Goal: Task Accomplishment & Management: Use online tool/utility

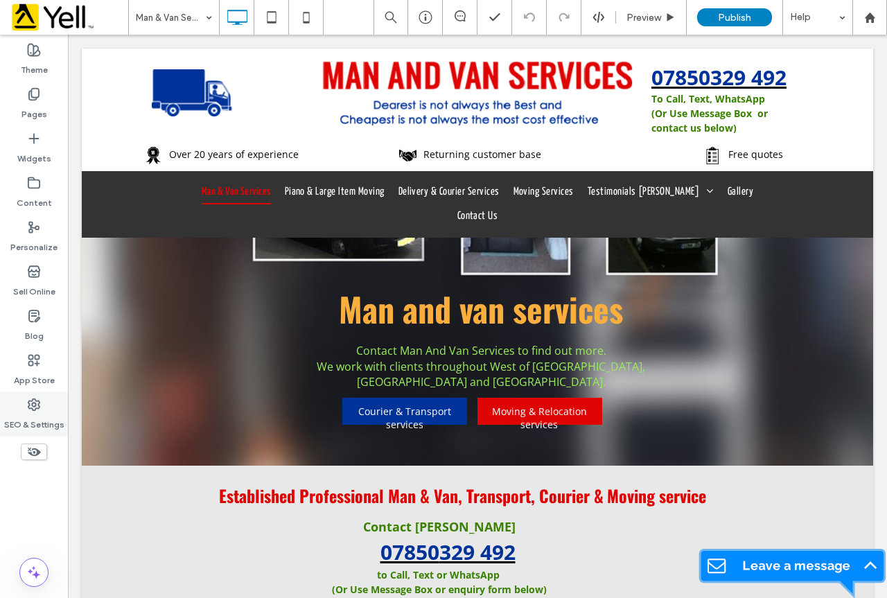
click at [37, 410] on icon at bounding box center [34, 405] width 14 height 14
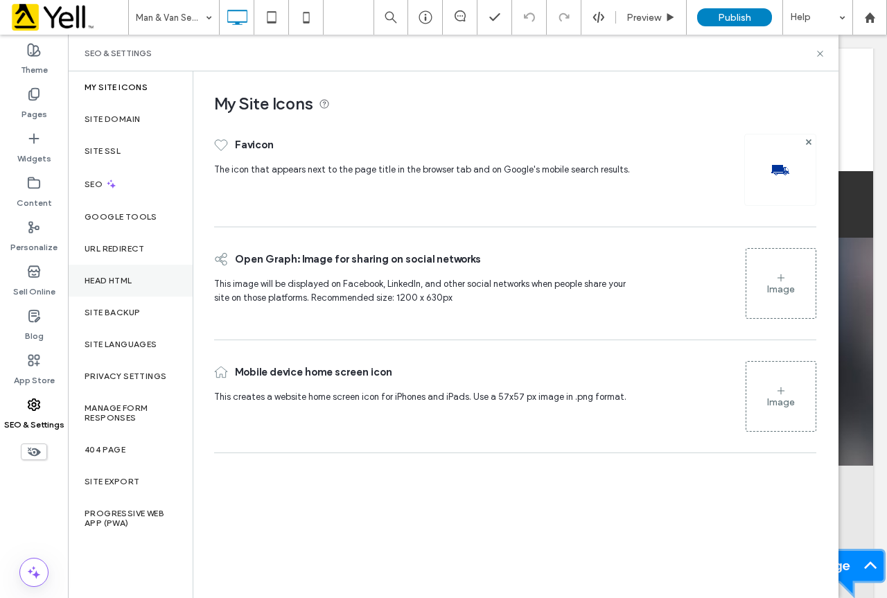
click at [135, 285] on div "Head HTML" at bounding box center [130, 281] width 125 height 32
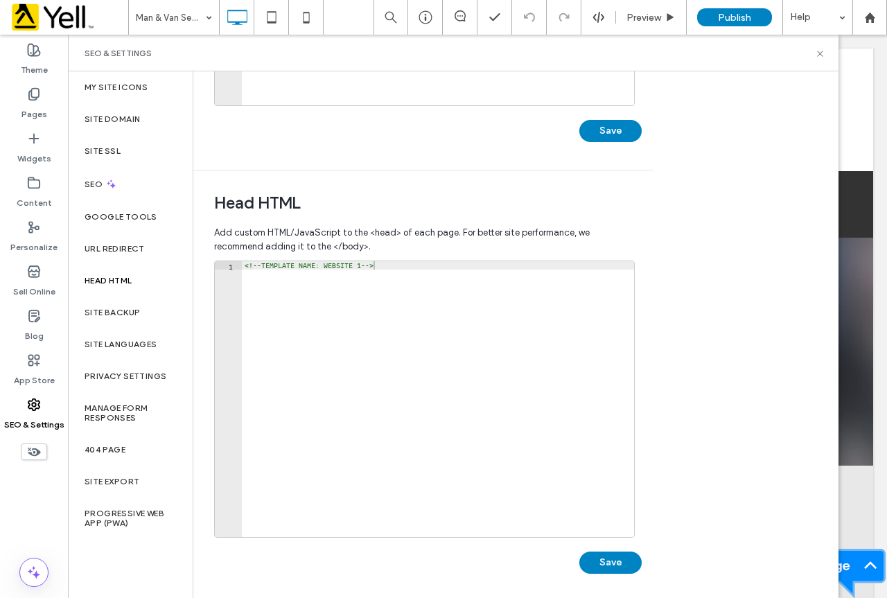
scroll to position [351, 0]
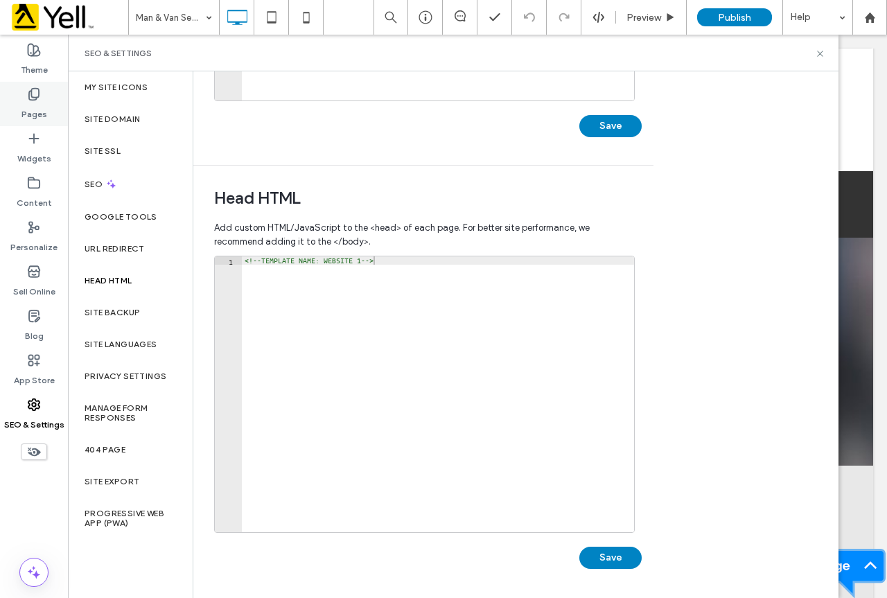
click at [38, 100] on icon at bounding box center [34, 94] width 14 height 14
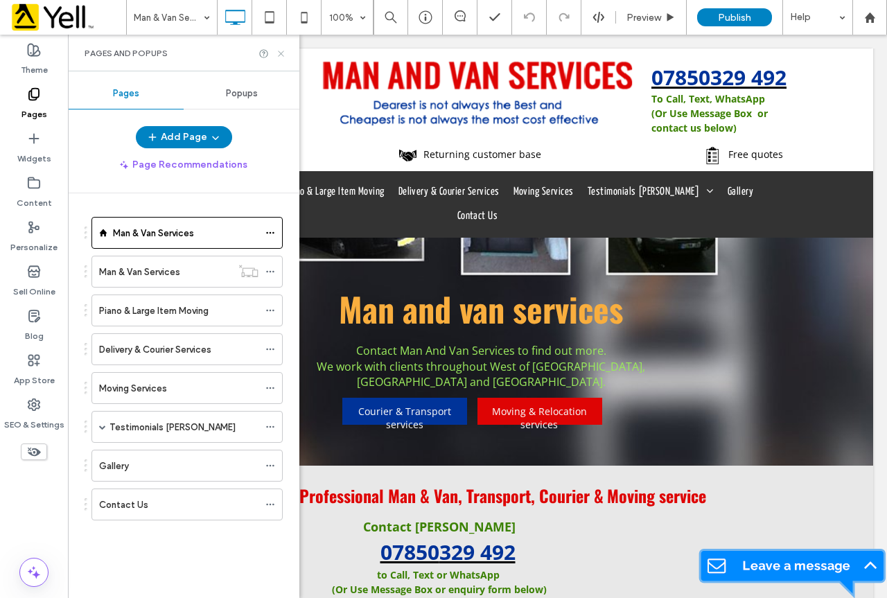
click at [281, 51] on icon at bounding box center [281, 54] width 10 height 10
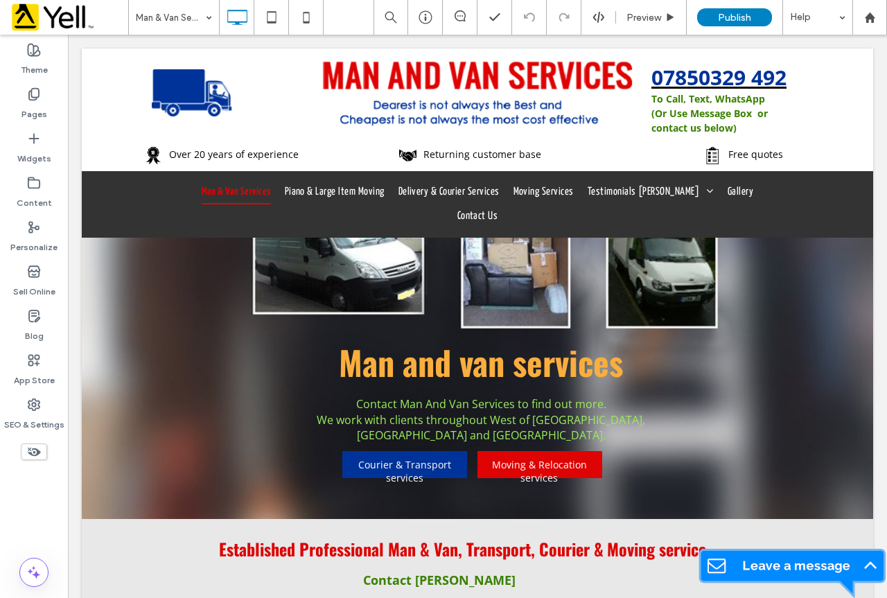
scroll to position [0, 0]
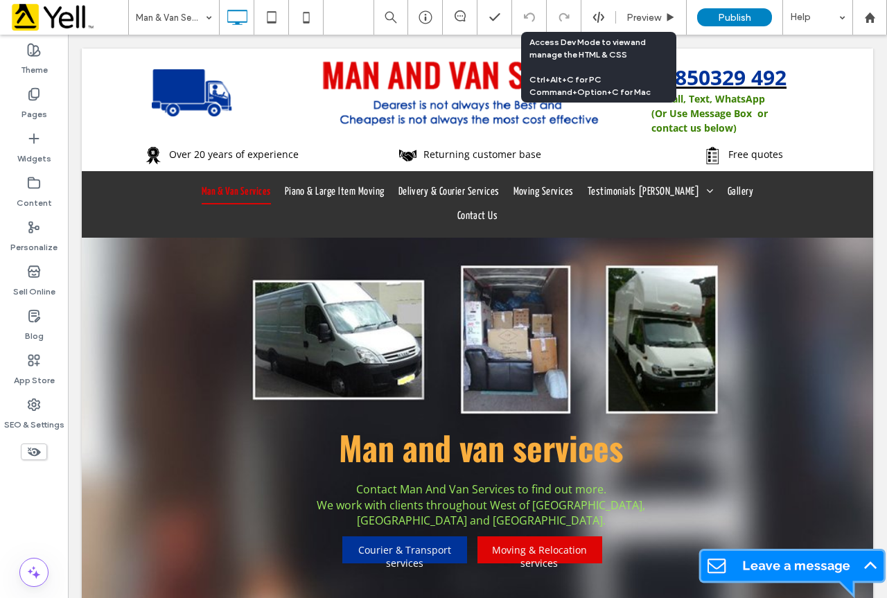
click at [602, 17] on icon at bounding box center [599, 17] width 12 height 12
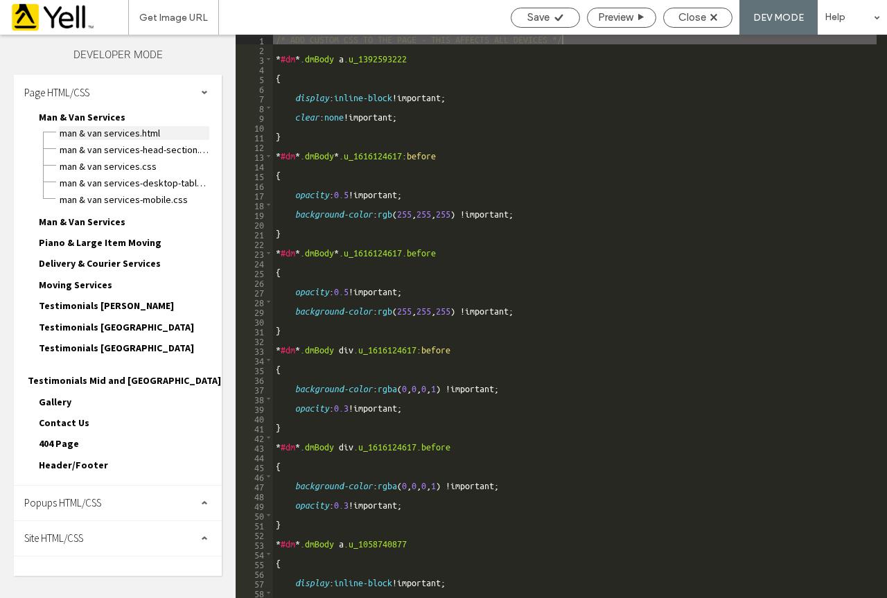
click at [128, 132] on span "Man & Van Services.html" at bounding box center [134, 133] width 150 height 14
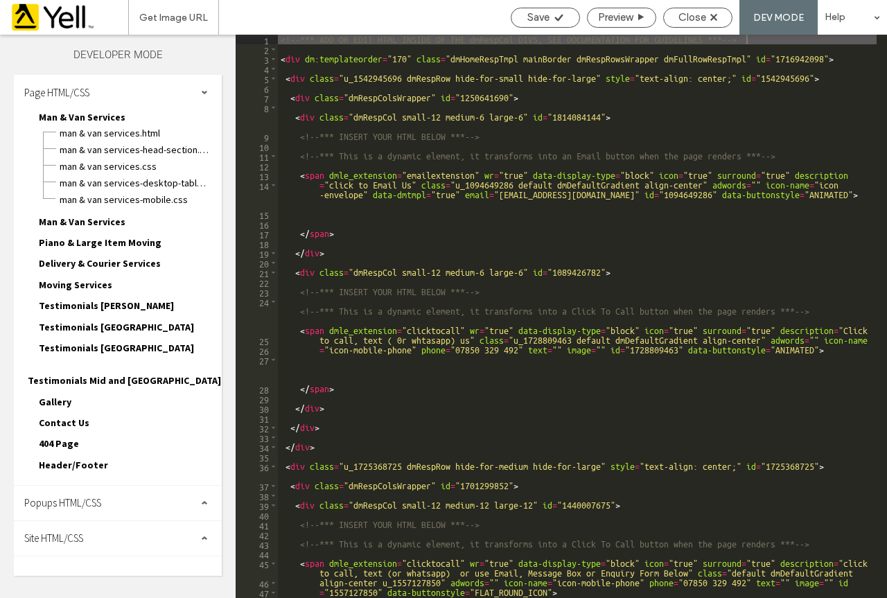
click at [150, 532] on div "Site HTML/CSS" at bounding box center [118, 538] width 208 height 35
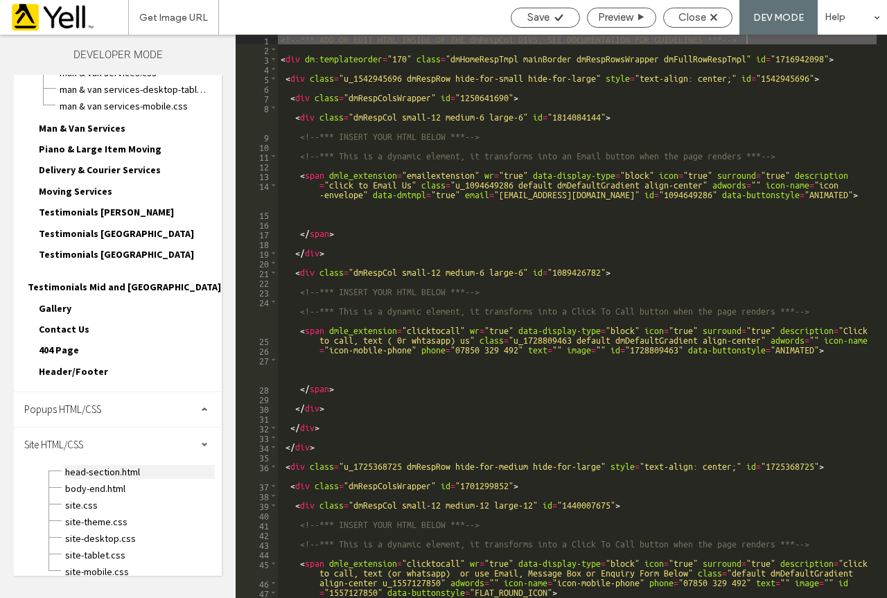
click at [117, 465] on span "head-section.html" at bounding box center [139, 472] width 150 height 14
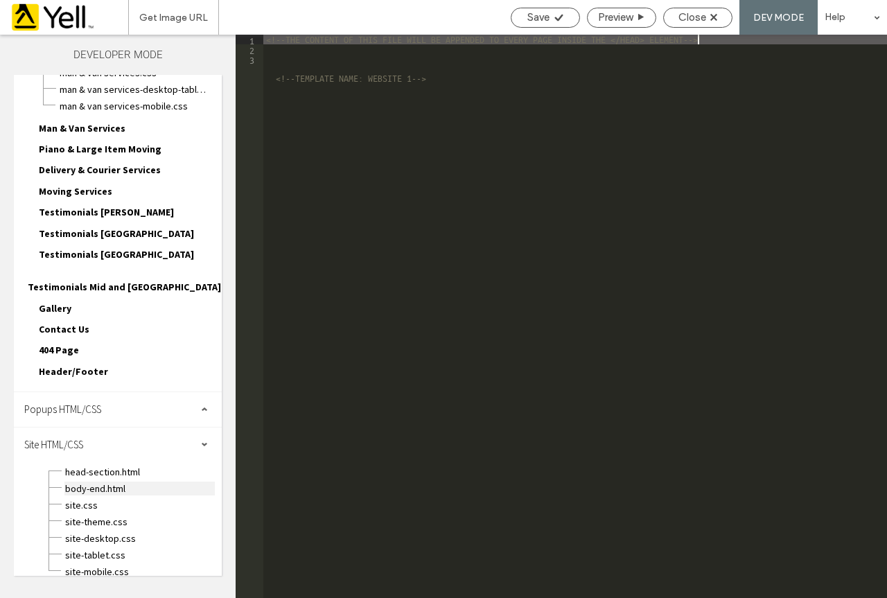
click at [121, 482] on span "body-end.html" at bounding box center [139, 489] width 150 height 14
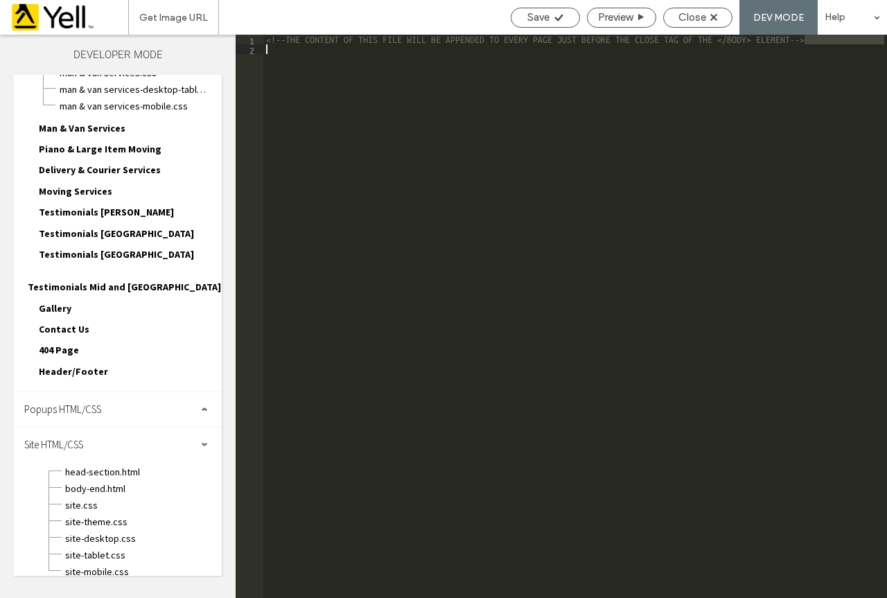
drag, startPoint x: 832, startPoint y: 40, endPoint x: 415, endPoint y: 53, distance: 417.5
click at [415, 53] on div "<!-- THE CONTENT OF THIS FILE WILL BE APPENDED TO EVERY PAGE JUST BEFORE THE CL…" at bounding box center [575, 326] width 624 height 583
click at [123, 465] on span "head-section.html" at bounding box center [139, 472] width 150 height 14
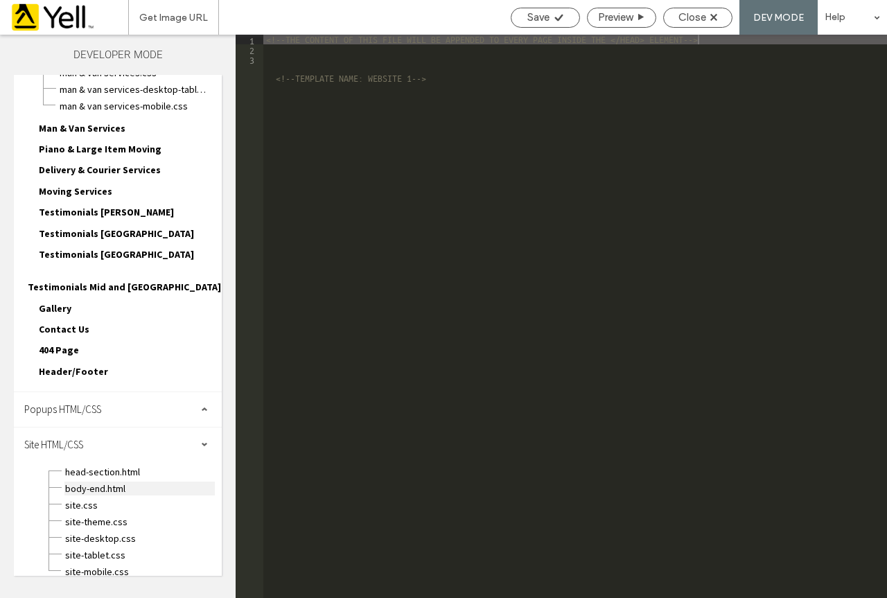
click at [108, 482] on span "body-end.html" at bounding box center [139, 489] width 150 height 14
click at [80, 365] on span "Header/Footer" at bounding box center [73, 371] width 69 height 12
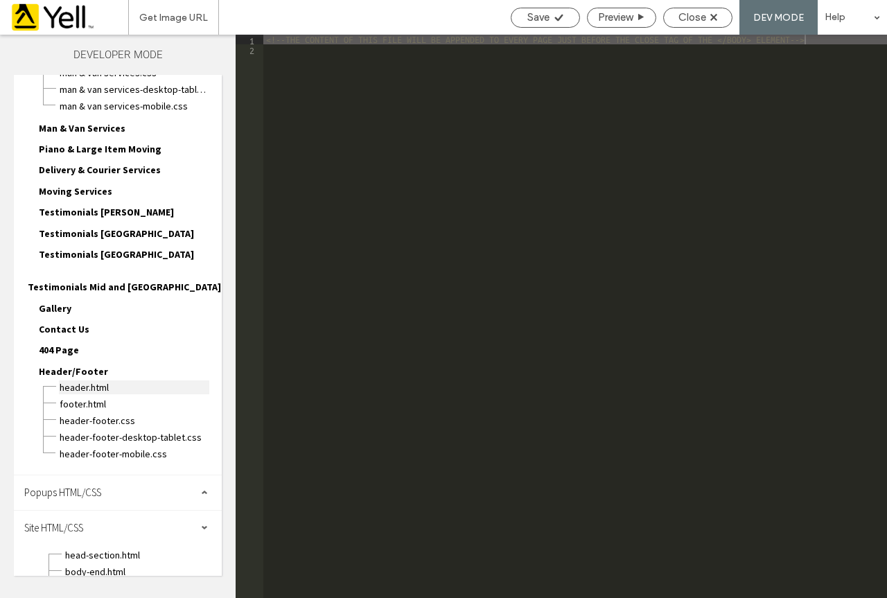
click at [85, 381] on span "header.html" at bounding box center [134, 388] width 150 height 14
type textarea "**********"
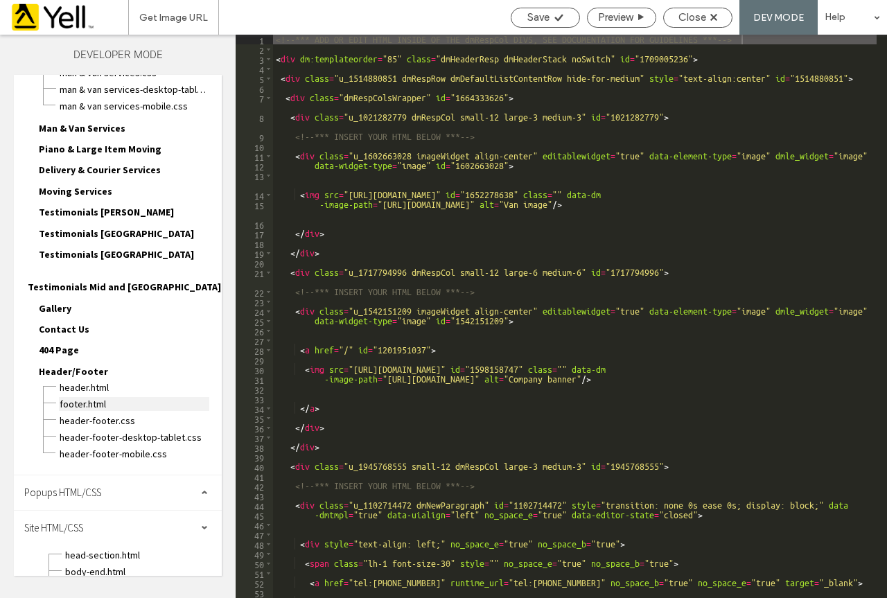
click at [90, 397] on span "footer.html" at bounding box center [134, 404] width 150 height 14
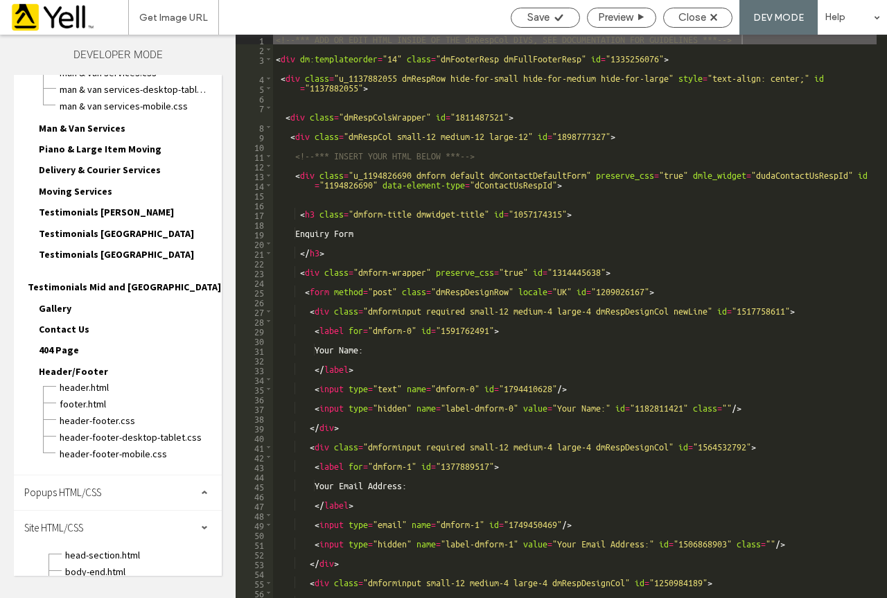
click at [201, 525] on span at bounding box center [204, 528] width 7 height 7
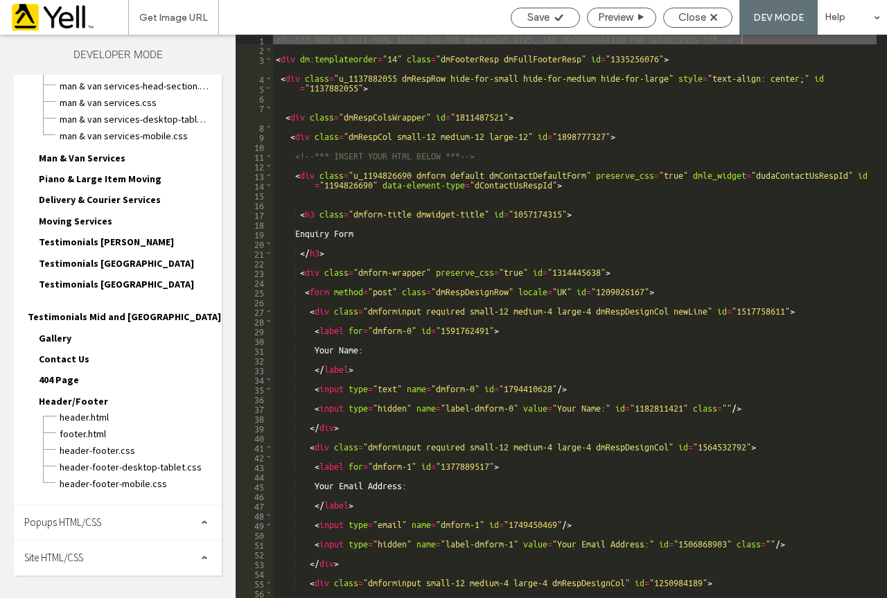
scroll to position [52, 0]
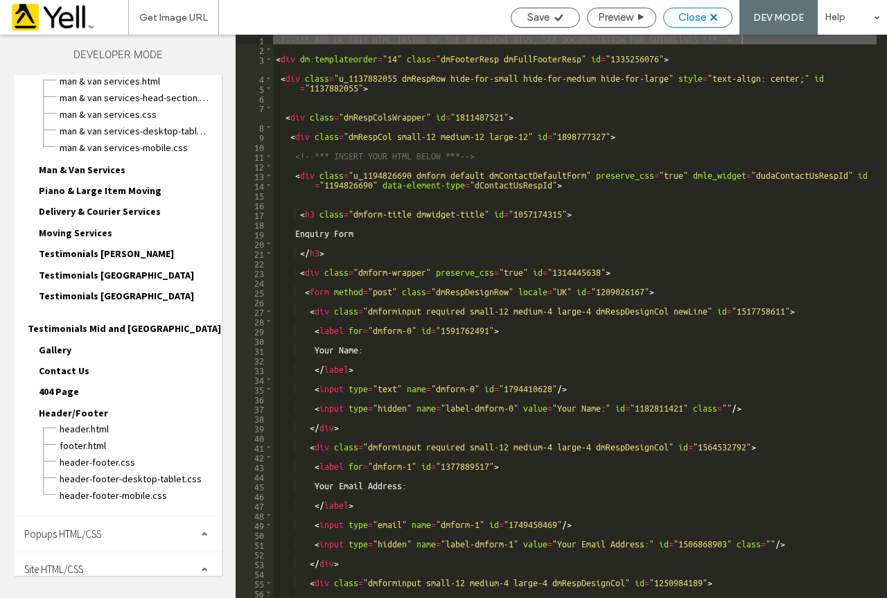
click at [690, 15] on span "Close" at bounding box center [693, 17] width 28 height 12
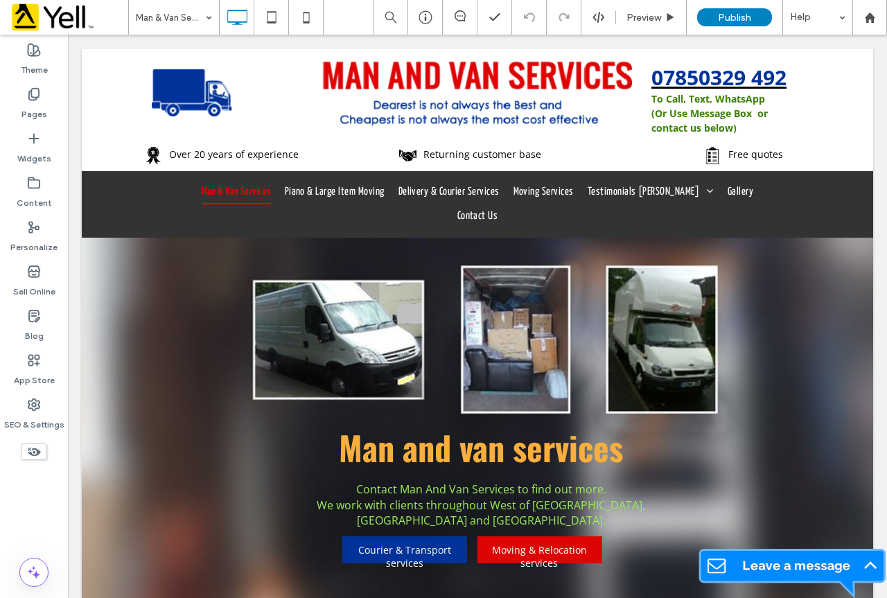
click at [789, 566] on img at bounding box center [793, 573] width 189 height 50
click at [425, 13] on icon at bounding box center [426, 17] width 14 height 14
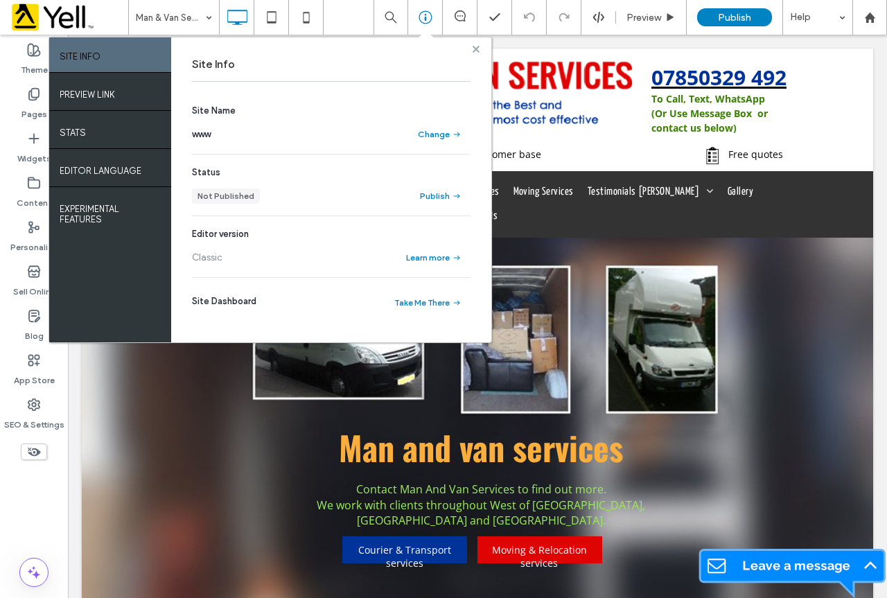
drag, startPoint x: 479, startPoint y: 50, endPoint x: 411, endPoint y: 16, distance: 75.9
click at [479, 50] on use at bounding box center [476, 48] width 7 height 7
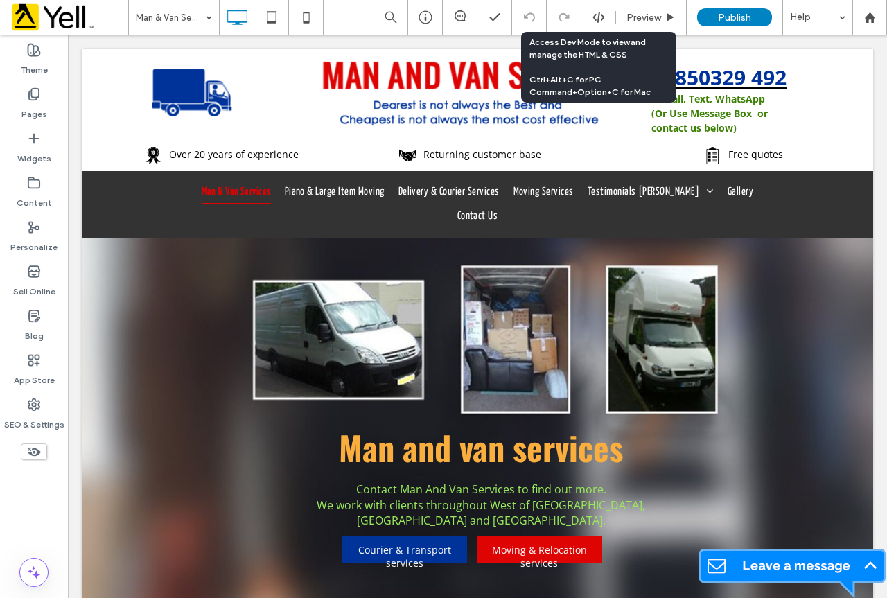
click at [598, 15] on icon at bounding box center [599, 17] width 12 height 12
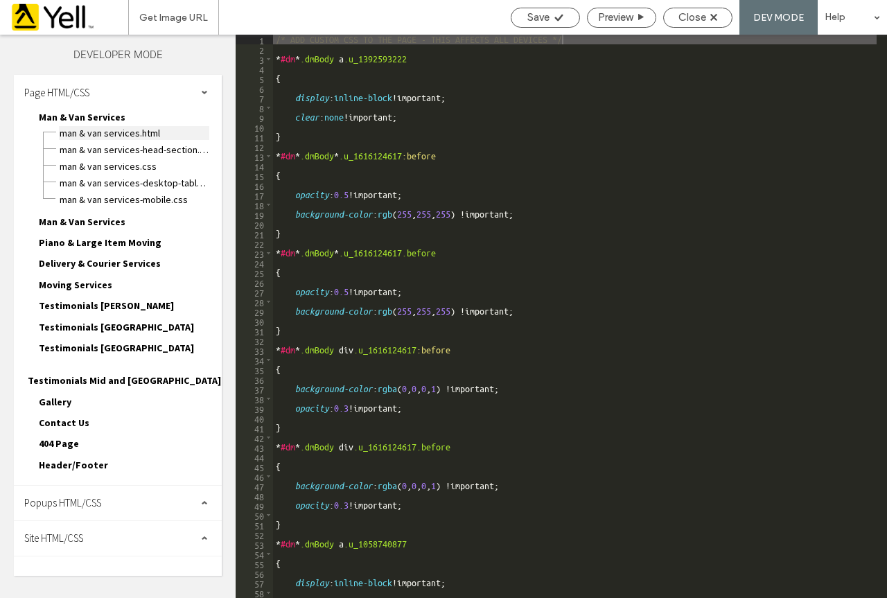
click at [137, 138] on span "Man & Van Services.html" at bounding box center [134, 133] width 150 height 14
type textarea "**********"
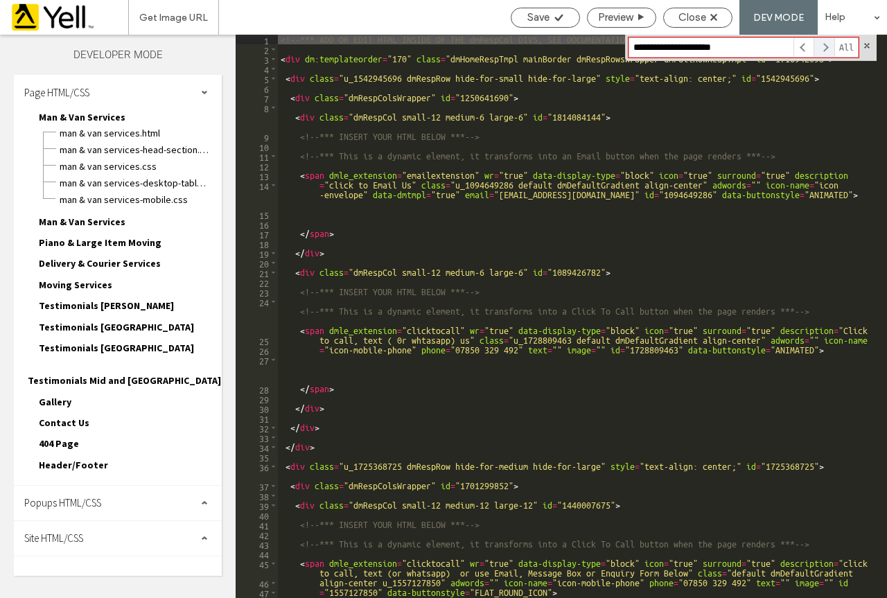
type input "**********"
click at [825, 51] on span at bounding box center [824, 47] width 21 height 20
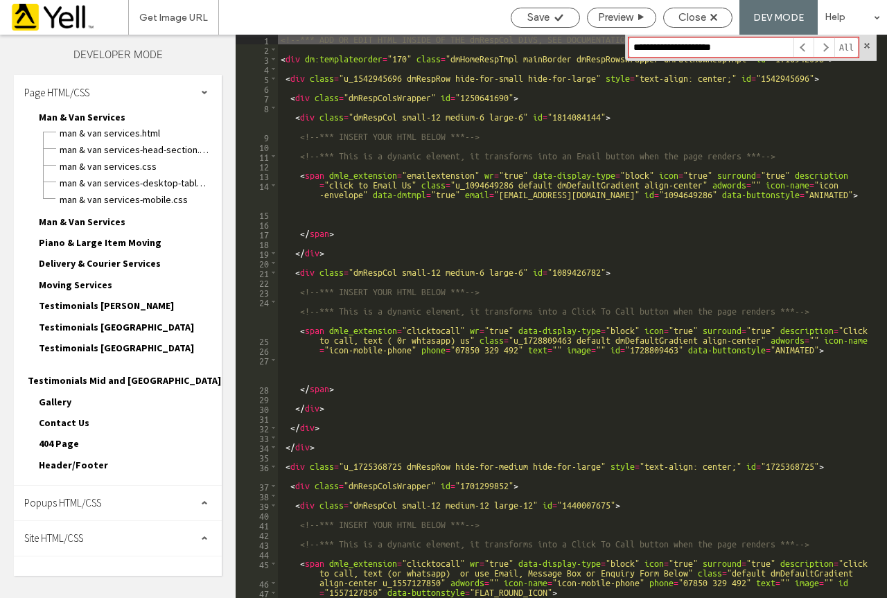
click at [95, 459] on span "Header/Footer" at bounding box center [73, 465] width 69 height 12
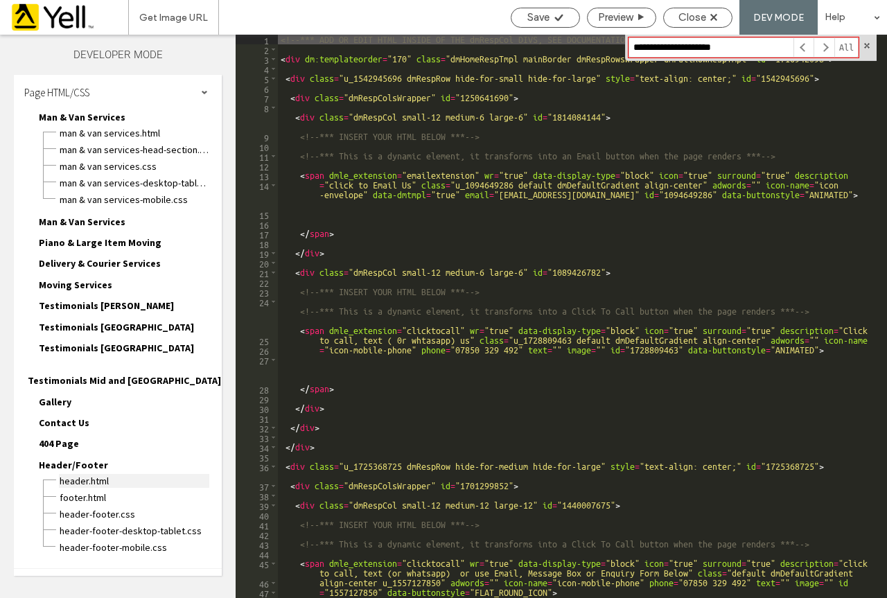
click at [94, 474] on span "header.html" at bounding box center [134, 481] width 150 height 14
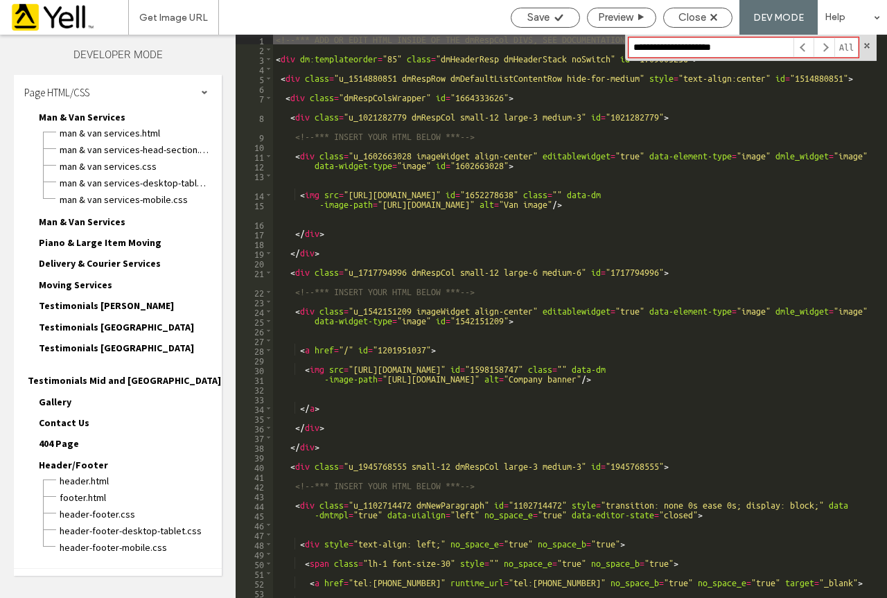
click at [762, 49] on input "**********" at bounding box center [711, 47] width 165 height 20
click at [91, 505] on div "header-footer.css" at bounding box center [140, 513] width 163 height 17
click at [91, 491] on span "footer.html" at bounding box center [134, 498] width 150 height 14
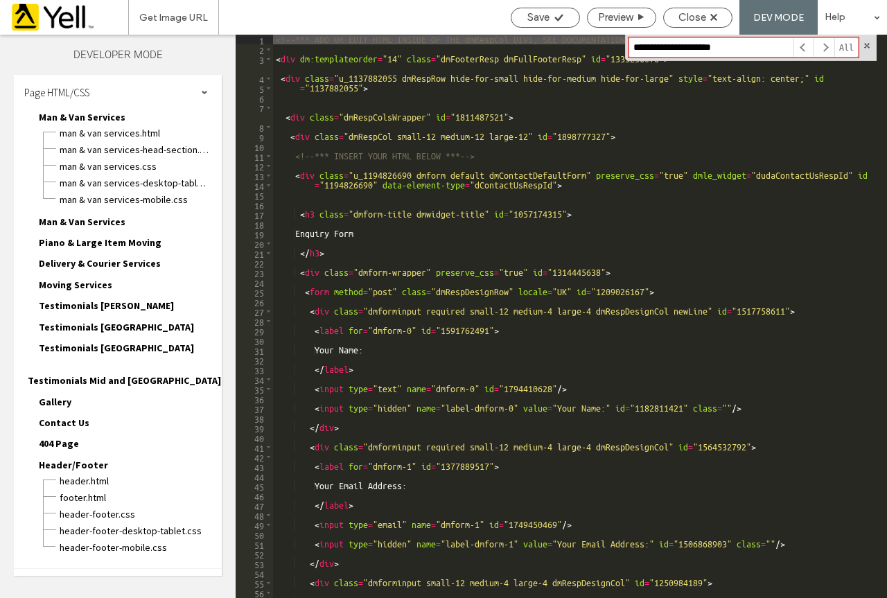
click at [749, 46] on input "**********" at bounding box center [711, 47] width 165 height 20
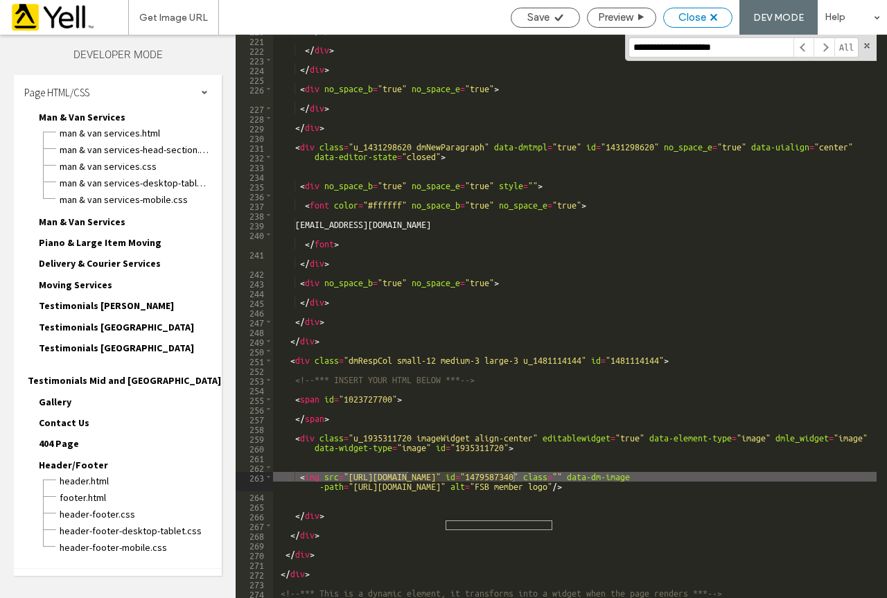
click at [694, 13] on span "Close" at bounding box center [693, 17] width 28 height 12
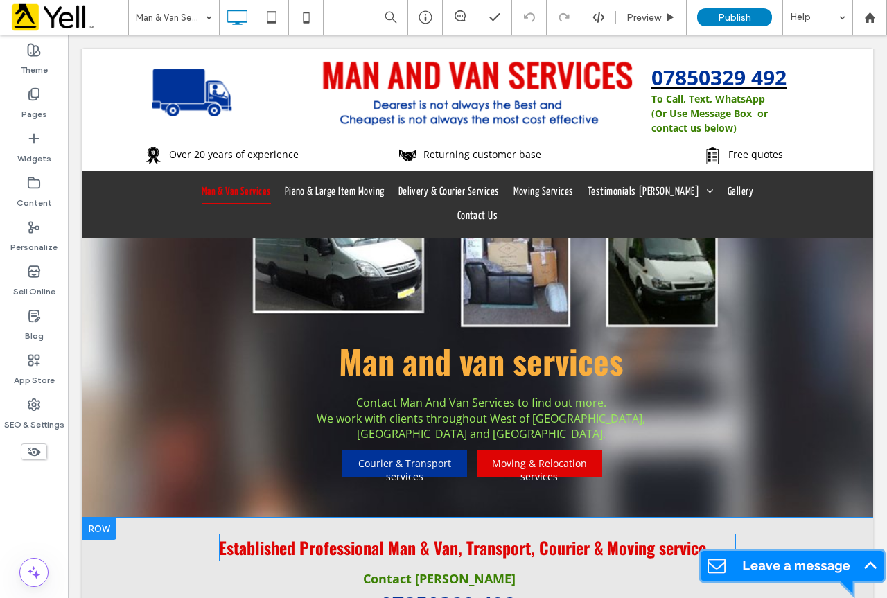
scroll to position [208, 0]
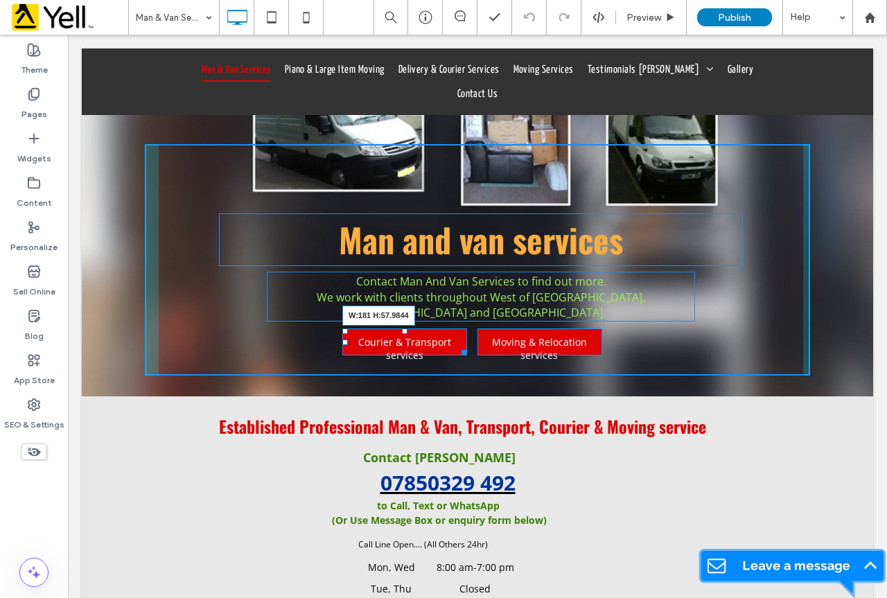
drag, startPoint x: 457, startPoint y: 339, endPoint x: 459, endPoint y: 352, distance: 13.2
click at [459, 352] on div at bounding box center [462, 350] width 10 height 10
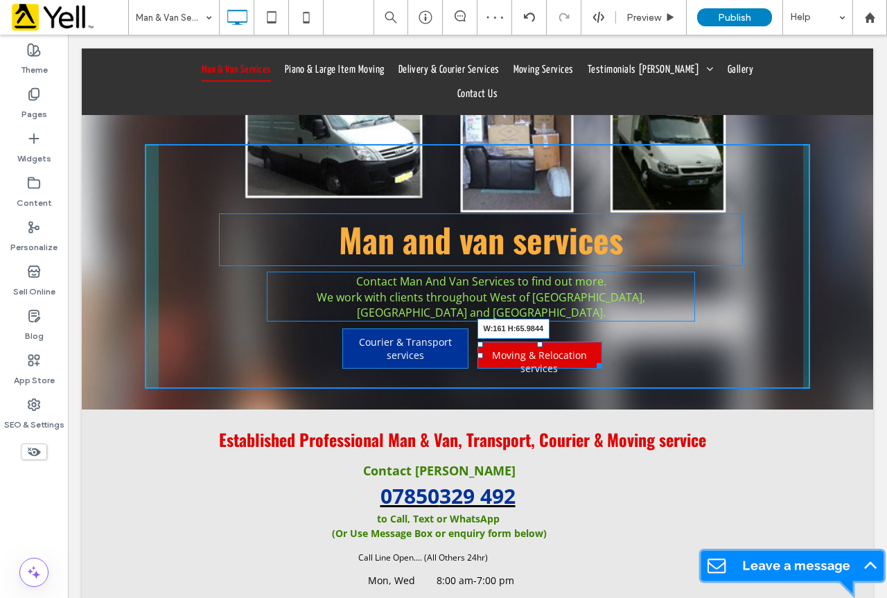
drag, startPoint x: 591, startPoint y: 349, endPoint x: 653, endPoint y: 402, distance: 81.1
click at [584, 368] on div "Man and van services Contact Man And Van Services to find out more. We work wit…" at bounding box center [477, 266] width 665 height 245
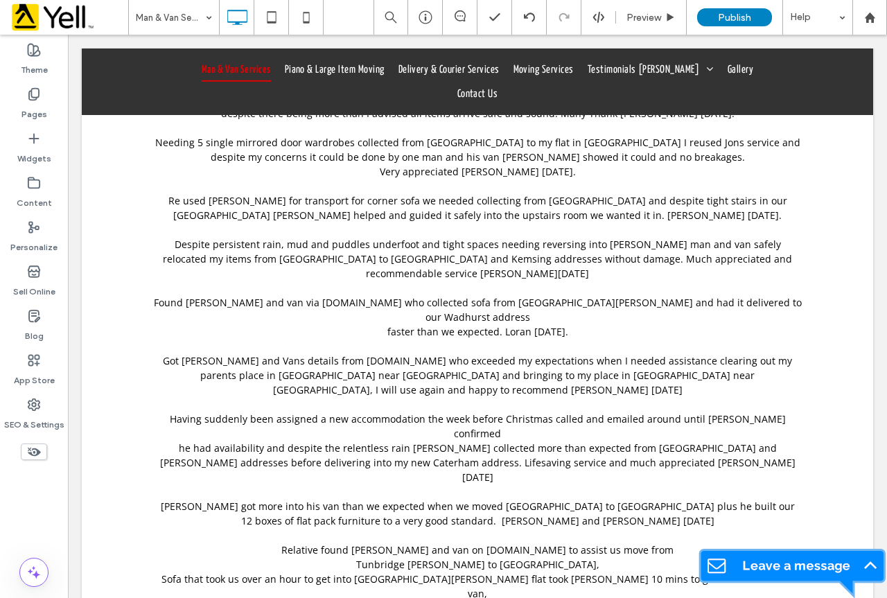
scroll to position [5357, 0]
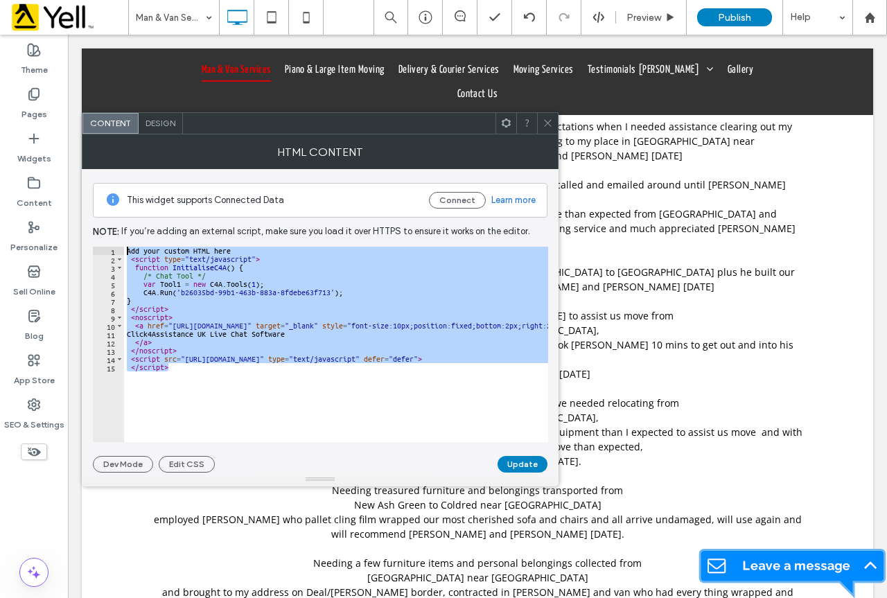
drag, startPoint x: 181, startPoint y: 367, endPoint x: 118, endPoint y: 251, distance: 131.8
click at [118, 251] on div "********* 1 2 3 4 5 6 7 8 9 10 11 12 13 14 15 Add your custom HTML here < scrip…" at bounding box center [320, 344] width 455 height 195
type textarea "**********"
